Goal: Communication & Community: Answer question/provide support

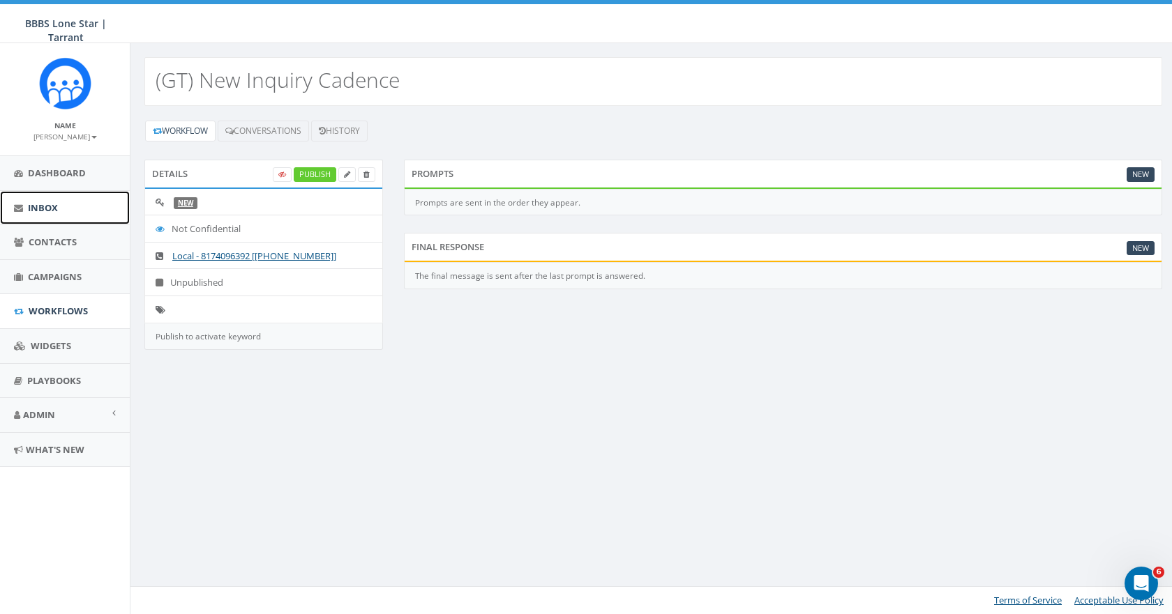
click at [60, 211] on link "Inbox" at bounding box center [65, 208] width 130 height 34
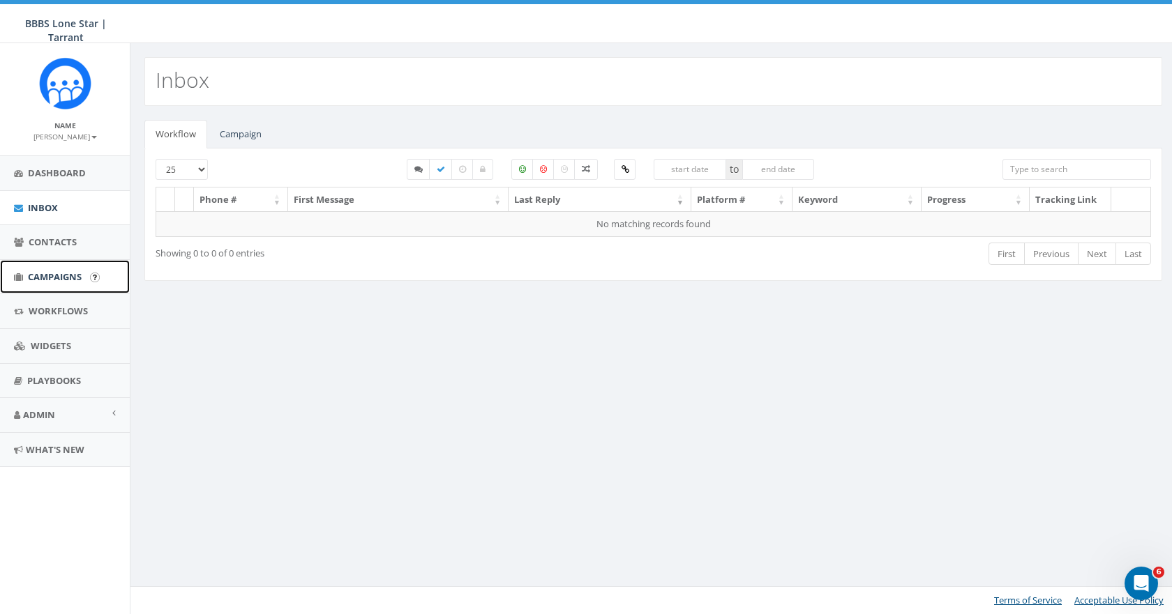
click at [50, 271] on span "Campaigns" at bounding box center [55, 277] width 54 height 13
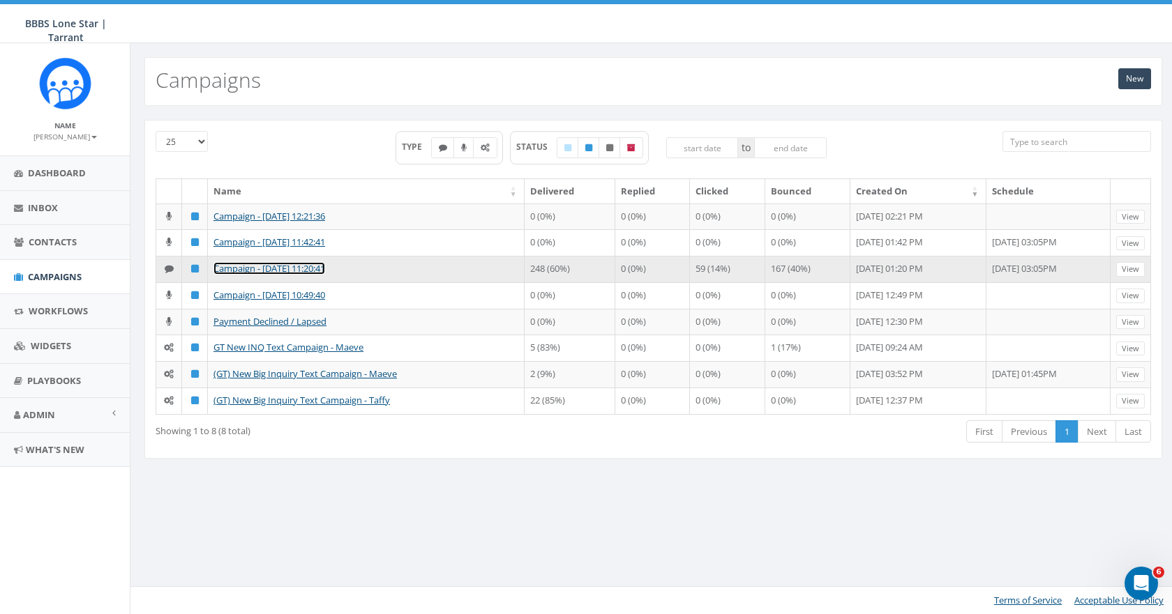
click at [247, 275] on link "Campaign - [DATE] 11:20:41" at bounding box center [269, 268] width 112 height 13
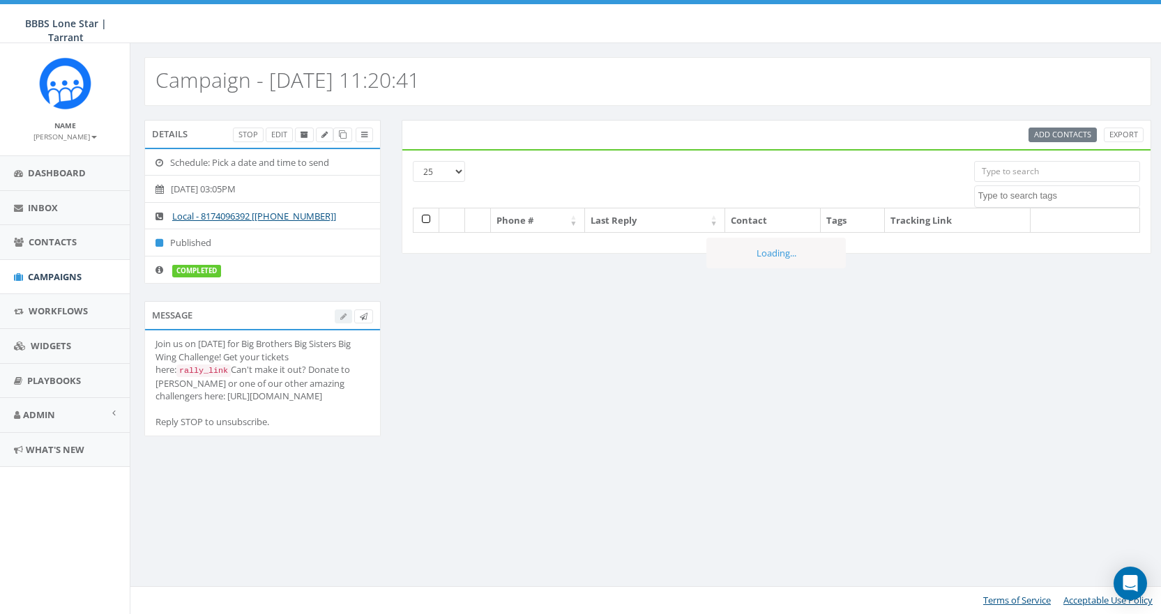
select select
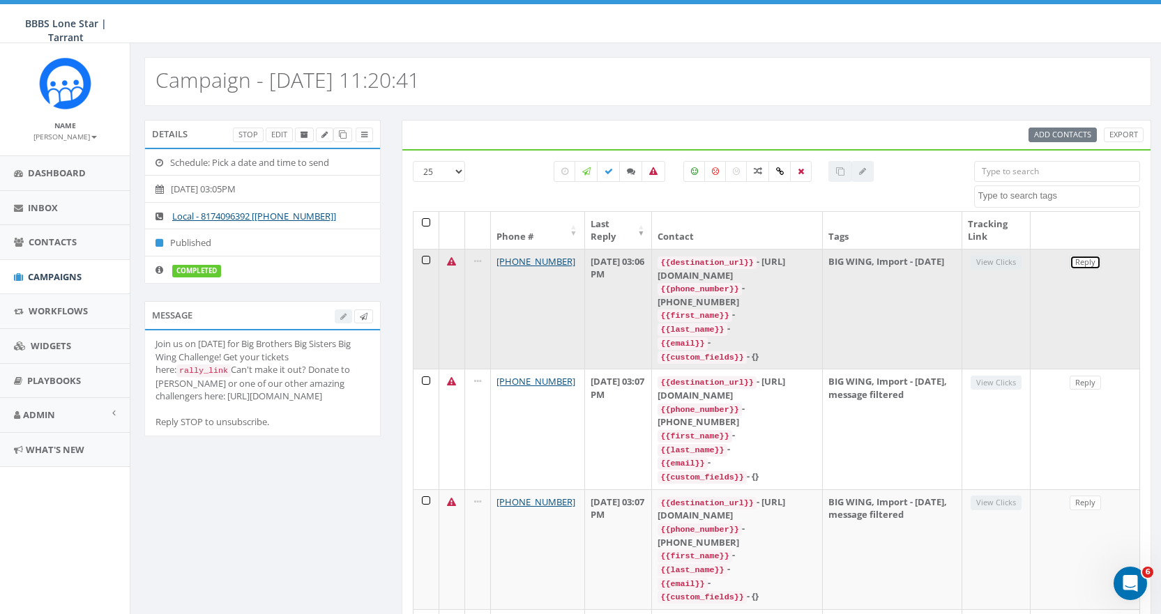
click at [1083, 263] on link "Reply" at bounding box center [1085, 262] width 31 height 15
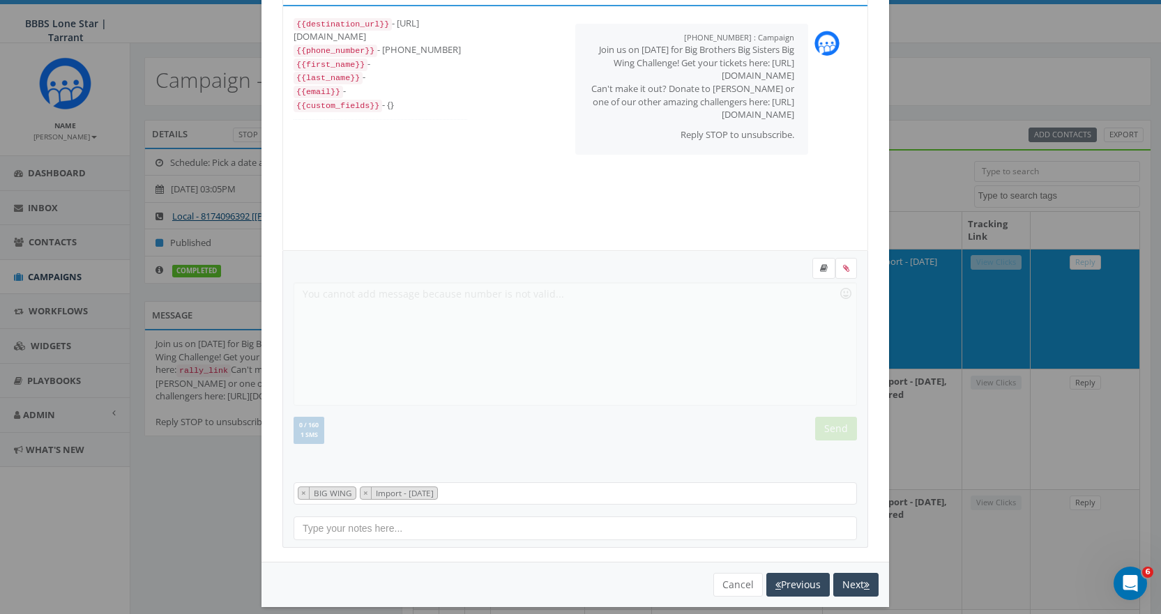
scroll to position [84, 0]
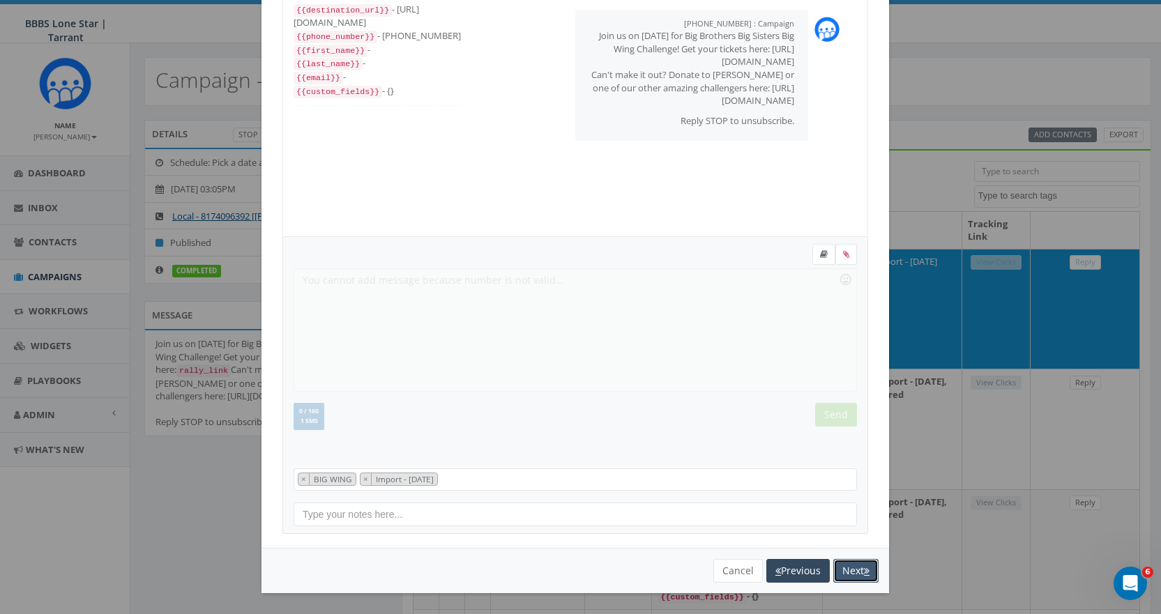
click at [849, 566] on button "Next" at bounding box center [855, 571] width 45 height 24
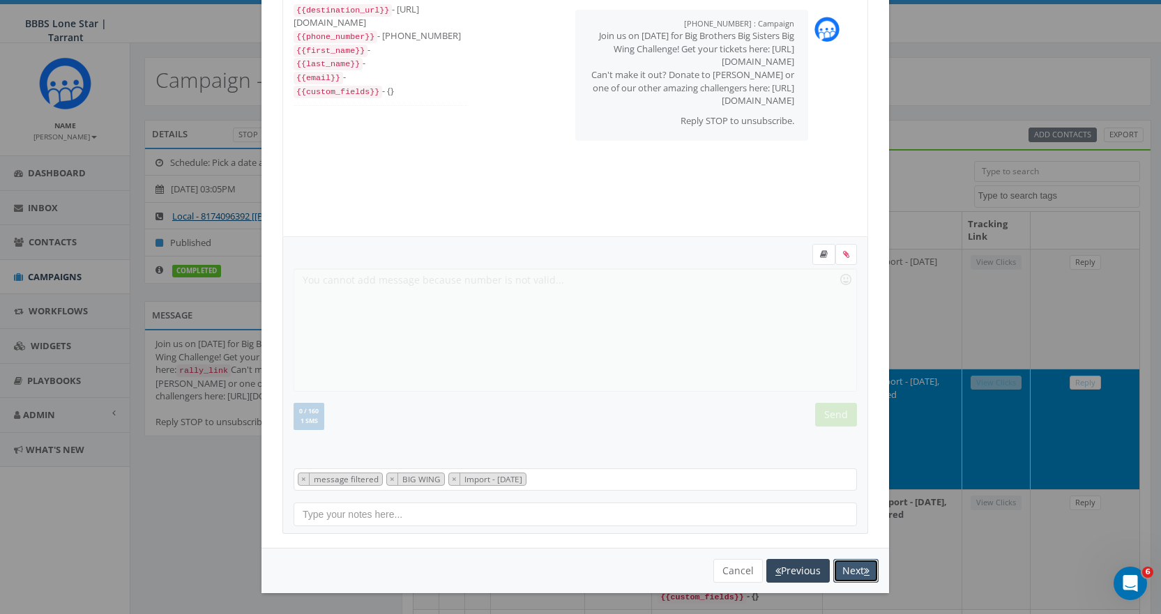
click at [850, 568] on button "Next" at bounding box center [855, 571] width 45 height 24
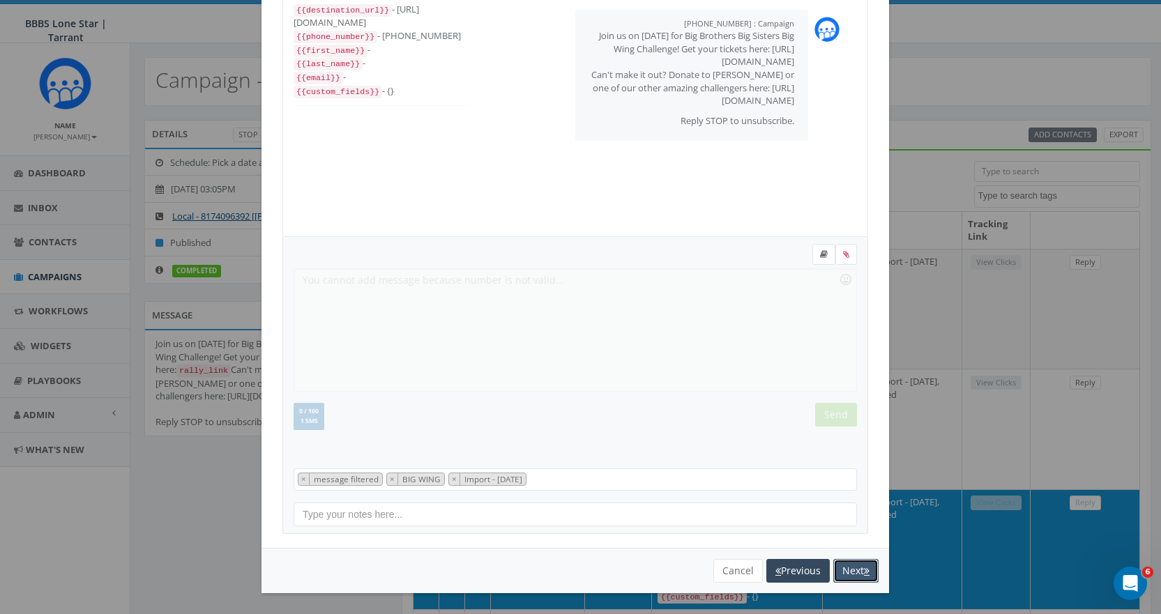
click at [849, 570] on button "Next" at bounding box center [855, 571] width 45 height 24
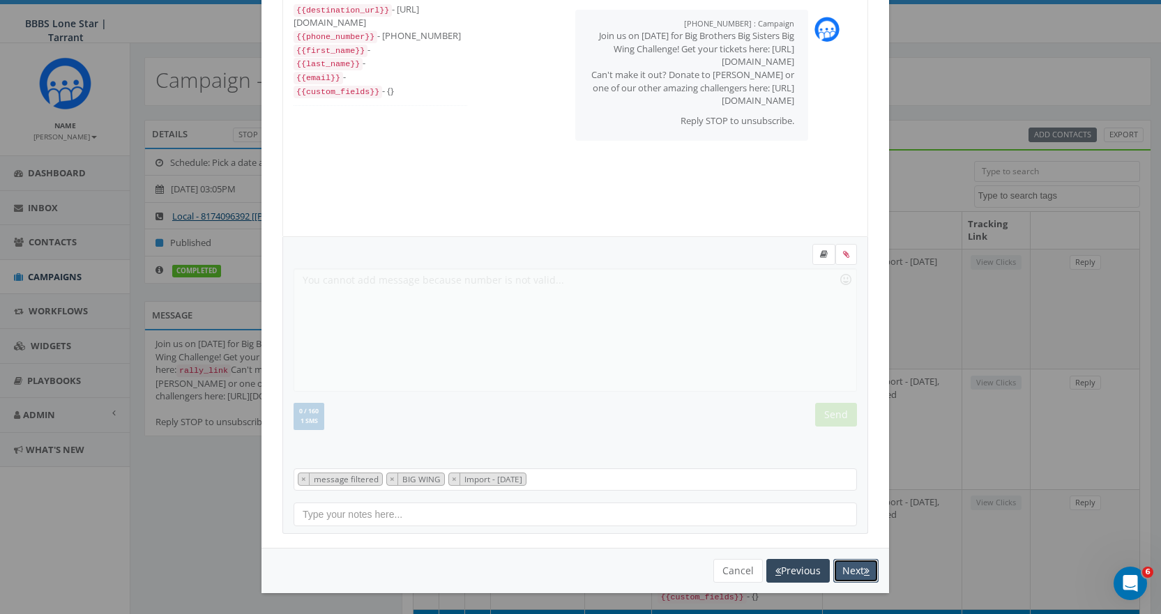
click at [864, 570] on icon "button" at bounding box center [867, 571] width 6 height 10
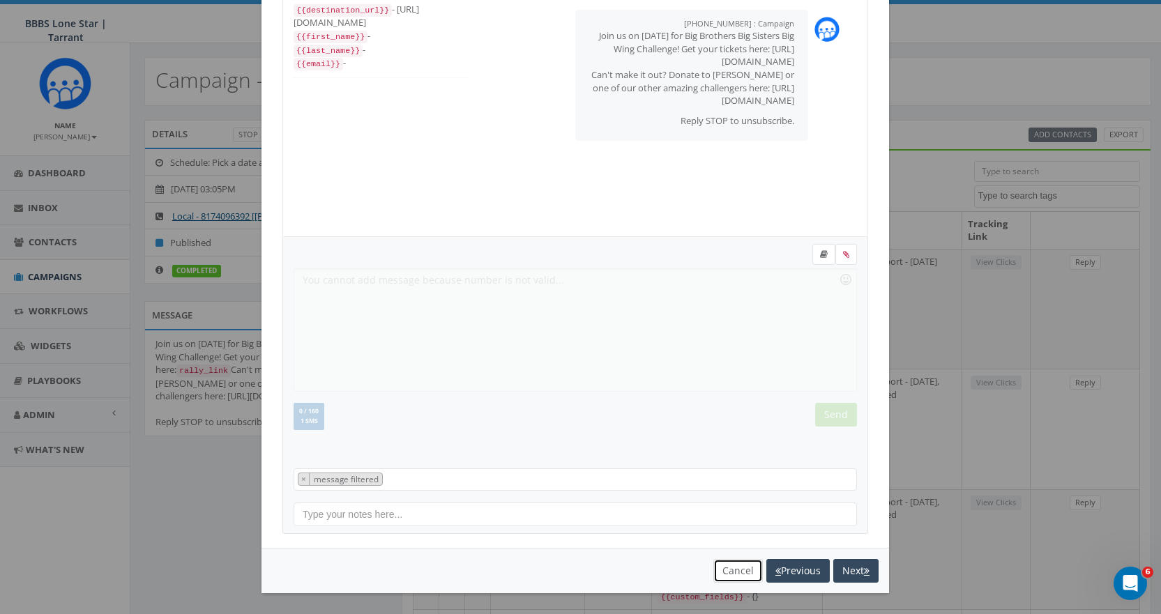
click at [725, 573] on button "Cancel" at bounding box center [738, 571] width 50 height 24
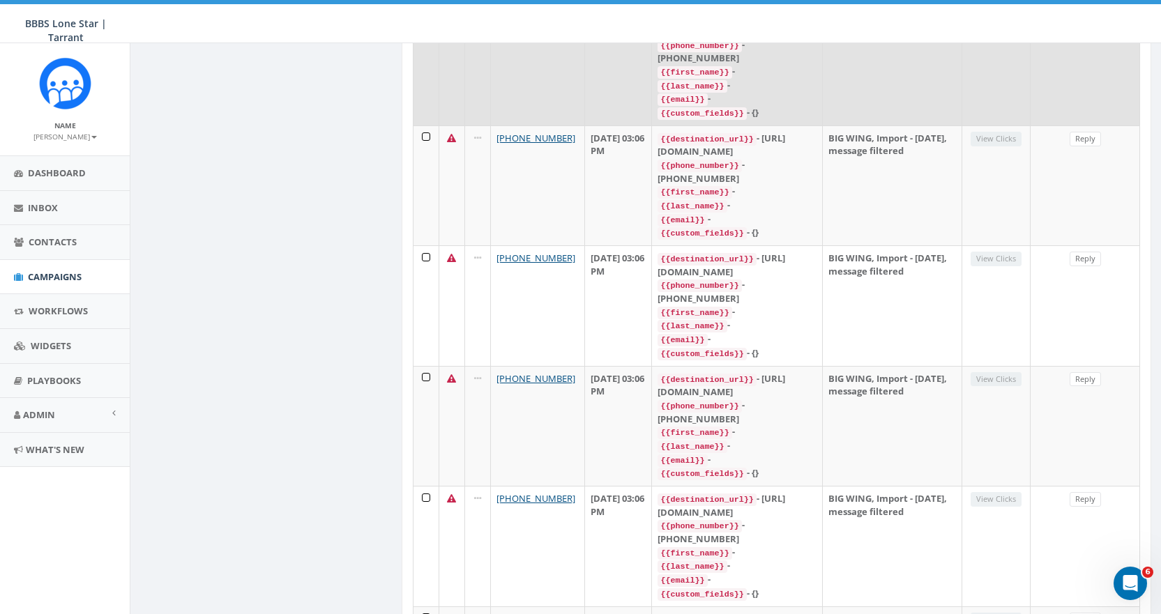
scroll to position [2262, 0]
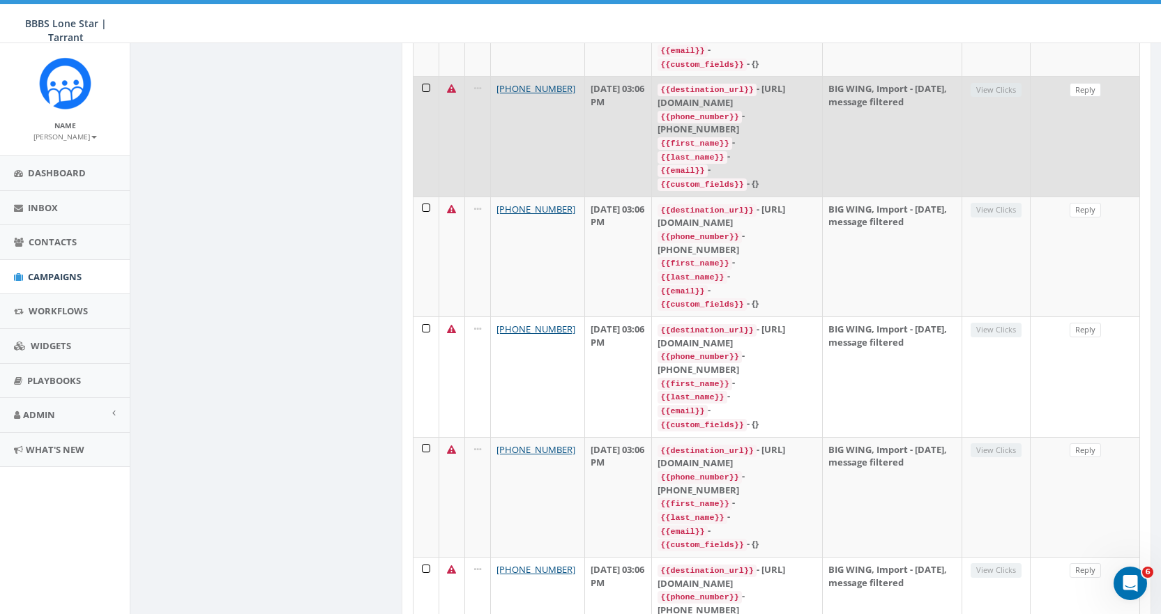
scroll to position [2289, 0]
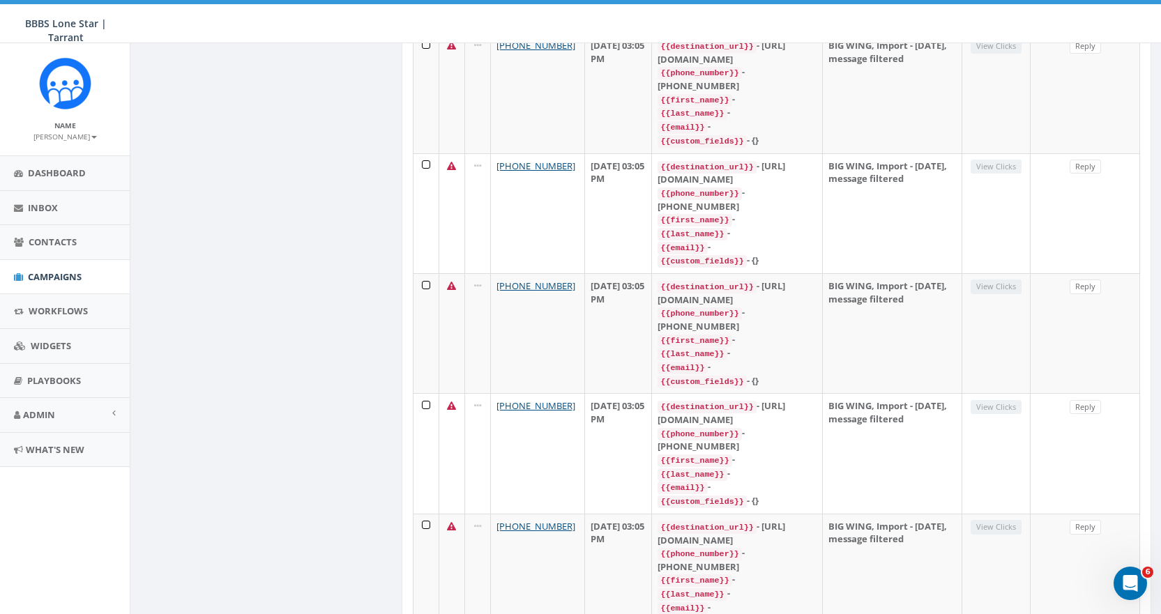
scroll to position [1661, 0]
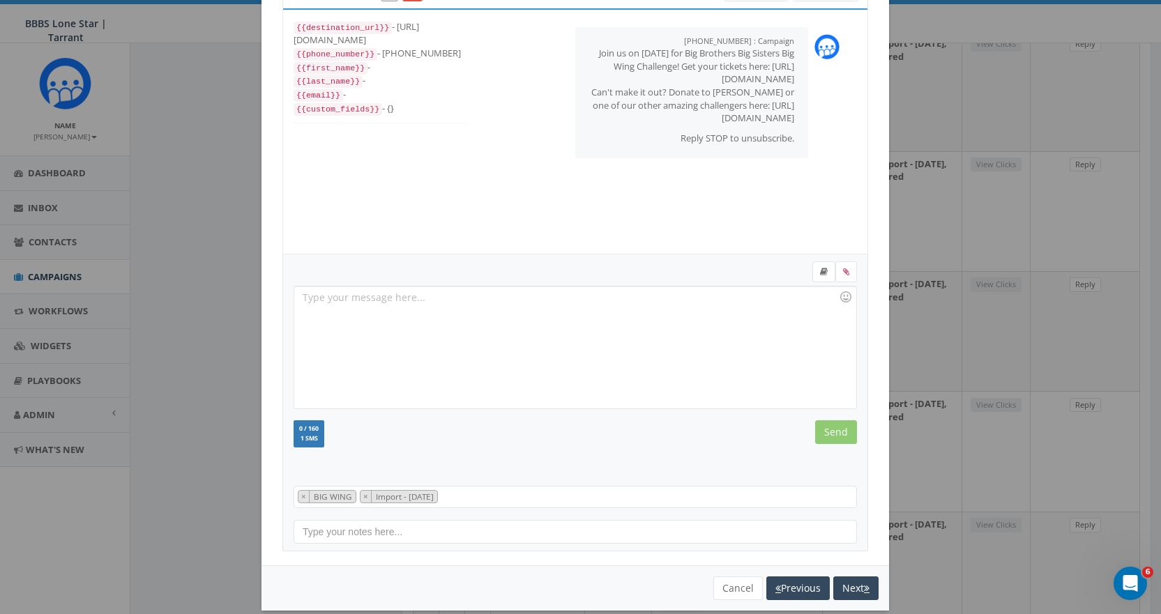
scroll to position [84, 0]
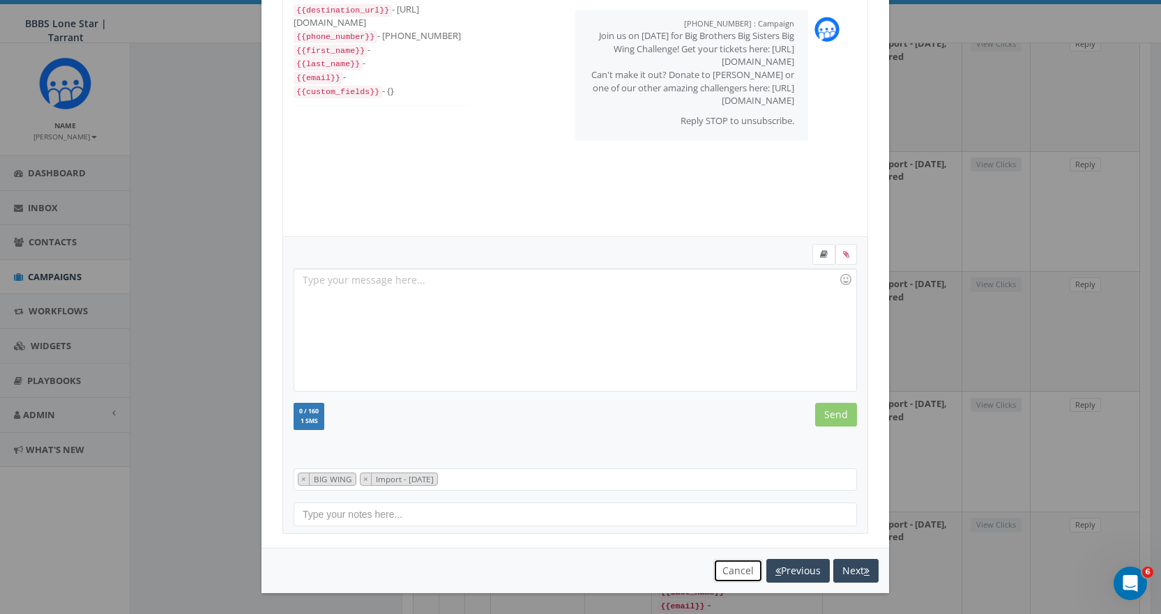
click at [723, 568] on button "Cancel" at bounding box center [738, 571] width 50 height 24
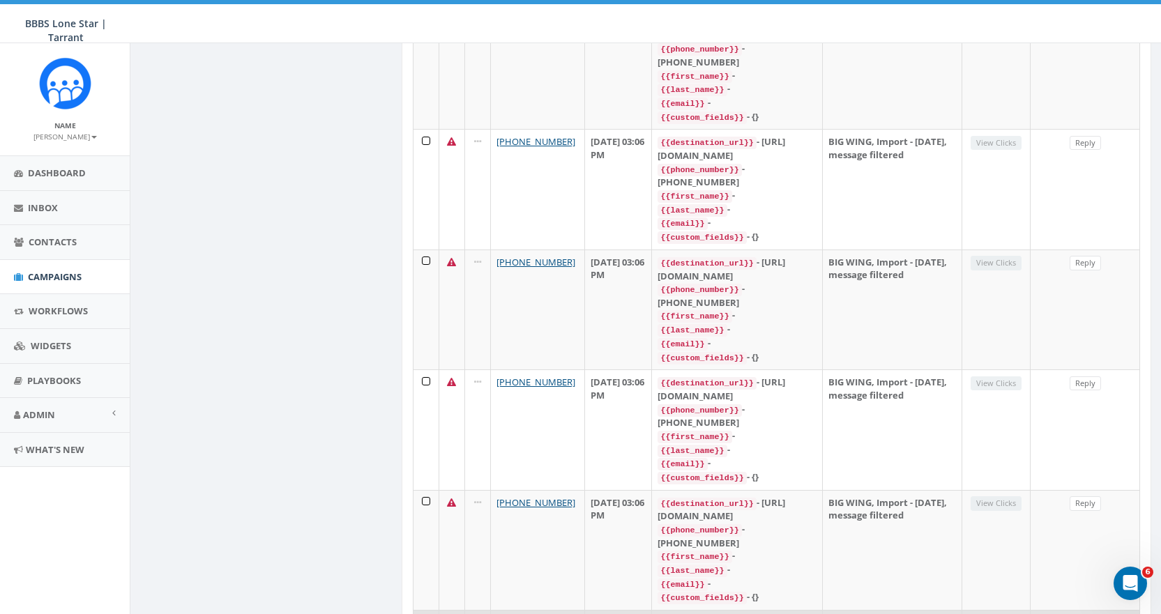
scroll to position [2262, 0]
